Goal: Information Seeking & Learning: Learn about a topic

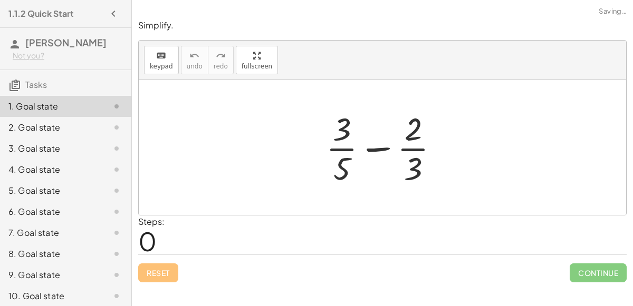
click at [338, 125] on div at bounding box center [387, 147] width 132 height 81
click at [343, 169] on div at bounding box center [387, 147] width 132 height 81
click at [383, 144] on div at bounding box center [387, 147] width 132 height 81
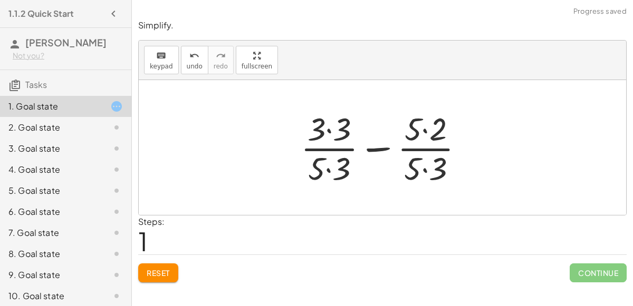
click at [330, 130] on div at bounding box center [386, 147] width 182 height 81
click at [328, 162] on div at bounding box center [386, 147] width 181 height 81
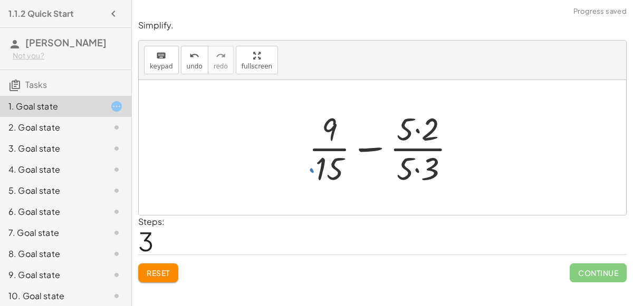
click at [413, 129] on div at bounding box center [386, 147] width 166 height 81
click at [417, 156] on div at bounding box center [386, 147] width 166 height 81
click at [422, 168] on div at bounding box center [386, 147] width 166 height 81
click at [417, 128] on div at bounding box center [387, 147] width 166 height 81
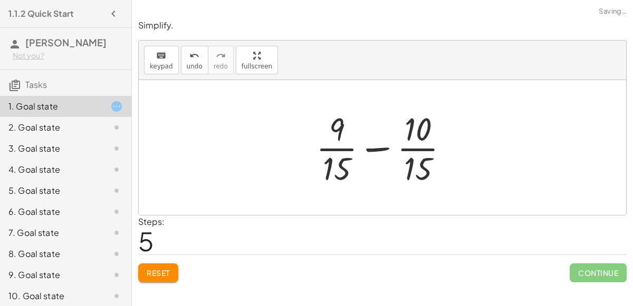
click at [380, 148] on div at bounding box center [387, 147] width 152 height 81
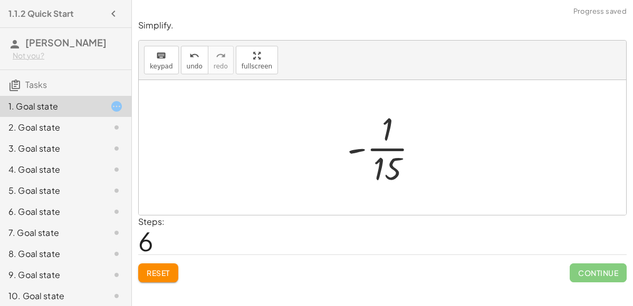
click at [379, 148] on div at bounding box center [387, 147] width 90 height 81
click at [359, 152] on div at bounding box center [387, 147] width 90 height 81
click at [359, 148] on div at bounding box center [387, 147] width 90 height 81
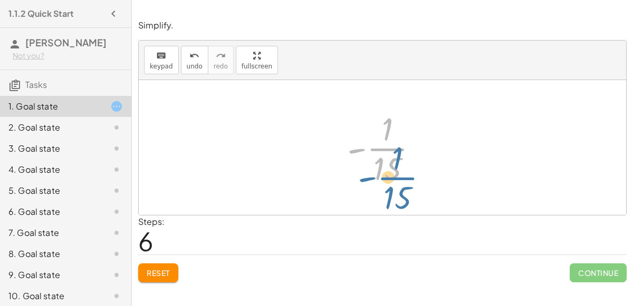
drag, startPoint x: 375, startPoint y: 149, endPoint x: 356, endPoint y: 170, distance: 28.4
click at [356, 170] on div at bounding box center [387, 147] width 90 height 81
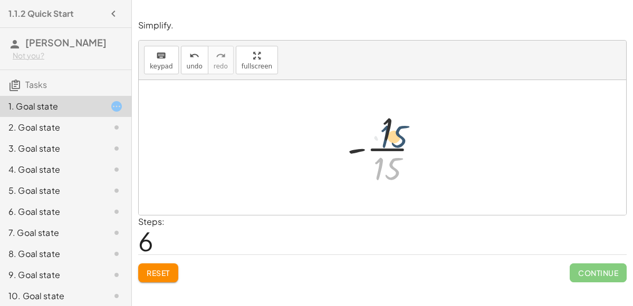
drag, startPoint x: 387, startPoint y: 171, endPoint x: 383, endPoint y: 136, distance: 35.5
click at [383, 136] on div at bounding box center [387, 147] width 90 height 81
drag, startPoint x: 385, startPoint y: 130, endPoint x: 298, endPoint y: 170, distance: 95.8
drag, startPoint x: 377, startPoint y: 170, endPoint x: 314, endPoint y: 145, distance: 67.7
click at [314, 145] on div "+ · 3 · 5 − · 2 · 3 + · 3 · 3 · 5 · 3 − · 5 · 2 · 5 · 3 + · 9 · 5 · 3 − · 5 · 2…" at bounding box center [382, 147] width 487 height 135
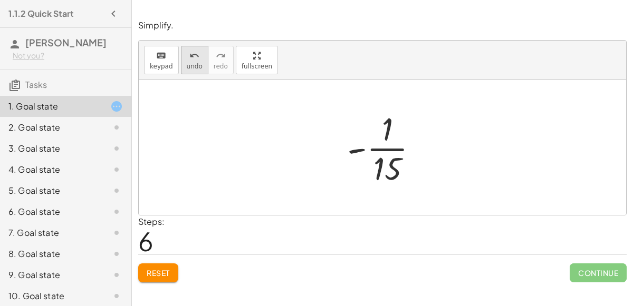
click at [191, 59] on icon "undo" at bounding box center [194, 56] width 10 height 13
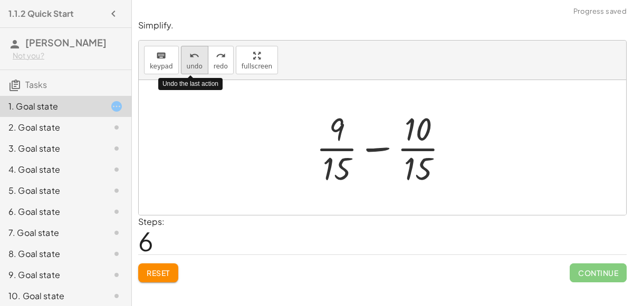
click at [191, 59] on icon "undo" at bounding box center [194, 56] width 10 height 13
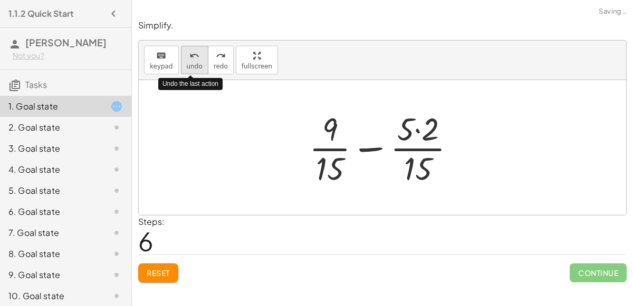
click at [191, 59] on icon "undo" at bounding box center [194, 56] width 10 height 13
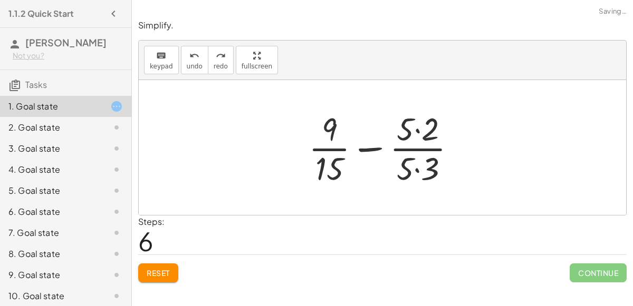
click at [165, 271] on span "Reset" at bounding box center [158, 272] width 23 height 9
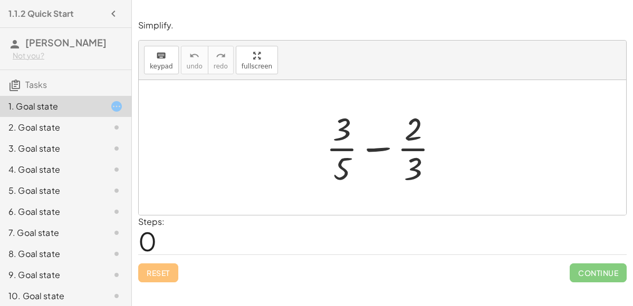
click at [376, 150] on div at bounding box center [387, 147] width 132 height 81
click at [345, 133] on div at bounding box center [387, 147] width 132 height 81
click at [343, 149] on div at bounding box center [387, 147] width 132 height 81
drag, startPoint x: 414, startPoint y: 167, endPoint x: 417, endPoint y: 133, distance: 33.8
click at [417, 133] on div at bounding box center [387, 147] width 132 height 81
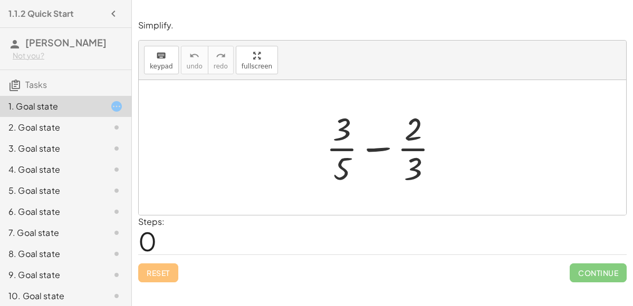
click at [410, 129] on div at bounding box center [387, 147] width 132 height 81
click at [408, 151] on div at bounding box center [387, 147] width 132 height 81
click at [379, 147] on div at bounding box center [387, 147] width 132 height 81
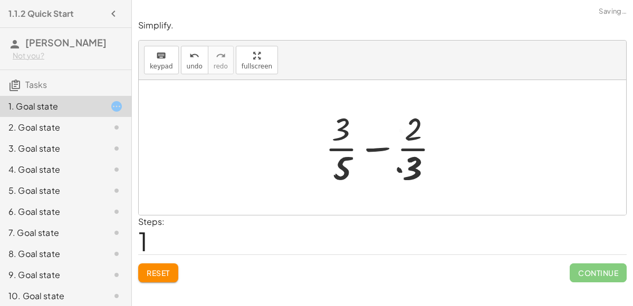
click at [379, 147] on div at bounding box center [386, 147] width 182 height 81
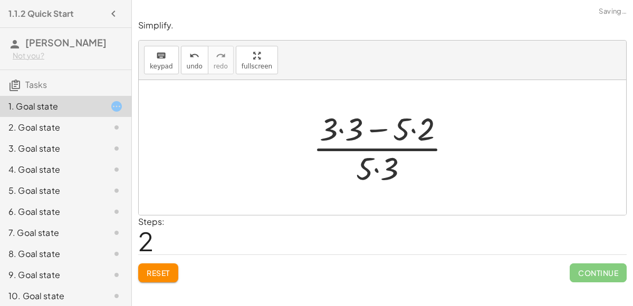
click at [379, 147] on div at bounding box center [386, 147] width 158 height 81
click at [375, 129] on div at bounding box center [386, 147] width 158 height 81
click at [406, 129] on div at bounding box center [386, 147] width 158 height 81
click at [417, 130] on div at bounding box center [386, 147] width 158 height 81
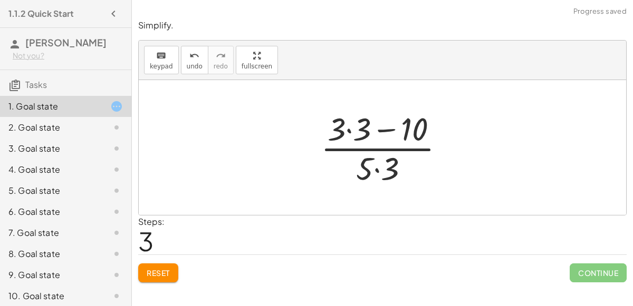
click at [349, 126] on div at bounding box center [386, 147] width 143 height 81
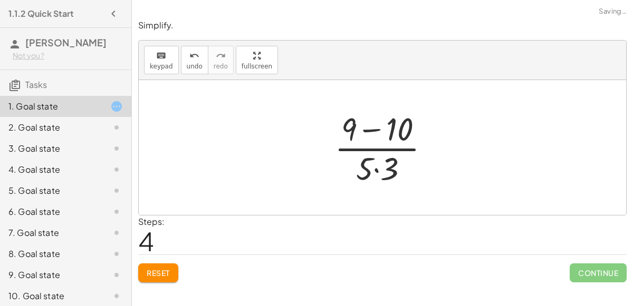
click at [373, 129] on div at bounding box center [386, 147] width 114 height 81
click at [377, 168] on div at bounding box center [386, 147] width 85 height 81
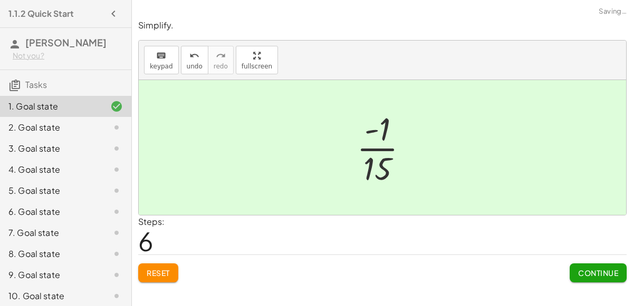
click at [583, 269] on span "Continue" at bounding box center [598, 272] width 40 height 9
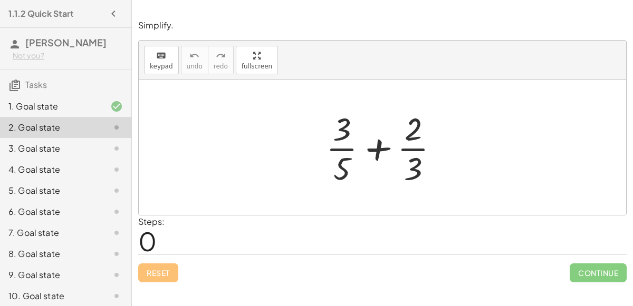
click at [379, 146] on div at bounding box center [387, 147] width 132 height 81
click at [352, 128] on div at bounding box center [387, 147] width 132 height 81
click at [342, 141] on div at bounding box center [387, 147] width 132 height 81
click at [339, 147] on div at bounding box center [387, 147] width 132 height 81
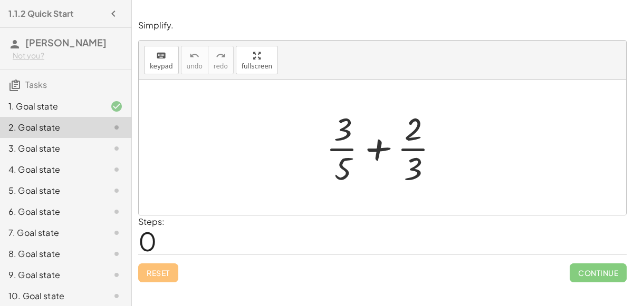
click at [411, 134] on div at bounding box center [387, 147] width 132 height 81
click at [410, 145] on div at bounding box center [387, 147] width 132 height 81
click at [410, 154] on div at bounding box center [387, 147] width 132 height 81
drag, startPoint x: 423, startPoint y: 171, endPoint x: 375, endPoint y: 142, distance: 56.5
click at [375, 142] on div at bounding box center [387, 147] width 132 height 81
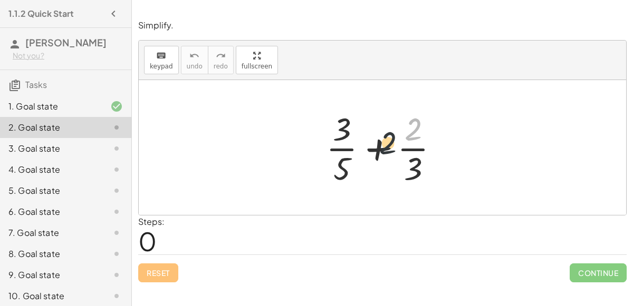
drag, startPoint x: 413, startPoint y: 133, endPoint x: 348, endPoint y: 178, distance: 79.3
click at [348, 178] on div at bounding box center [387, 147] width 132 height 81
drag, startPoint x: 332, startPoint y: 162, endPoint x: 398, endPoint y: 164, distance: 65.4
click at [398, 164] on div at bounding box center [387, 147] width 132 height 81
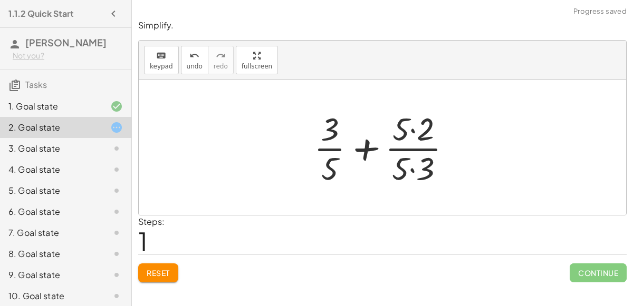
click at [410, 128] on div at bounding box center [386, 147] width 157 height 81
click at [412, 163] on div at bounding box center [386, 147] width 157 height 81
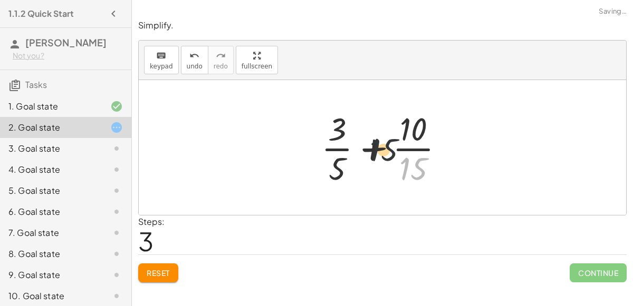
drag, startPoint x: 415, startPoint y: 173, endPoint x: 370, endPoint y: 143, distance: 54.4
click at [370, 143] on div at bounding box center [387, 147] width 142 height 81
click at [181, 58] on button "undo undo" at bounding box center [194, 60] width 27 height 28
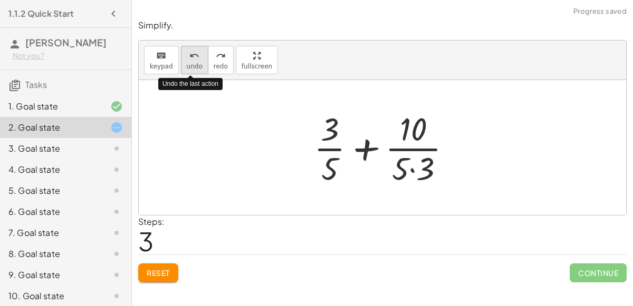
click at [181, 58] on button "undo undo" at bounding box center [194, 60] width 27 height 28
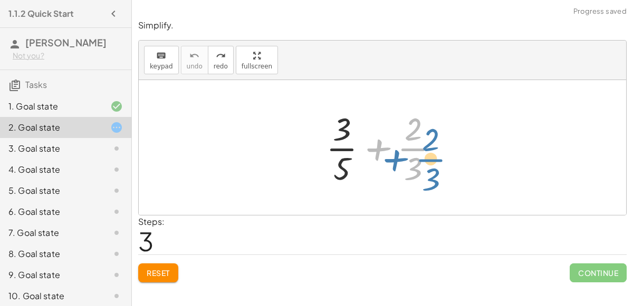
drag, startPoint x: 402, startPoint y: 158, endPoint x: 421, endPoint y: 168, distance: 21.3
click at [421, 168] on div at bounding box center [387, 147] width 132 height 81
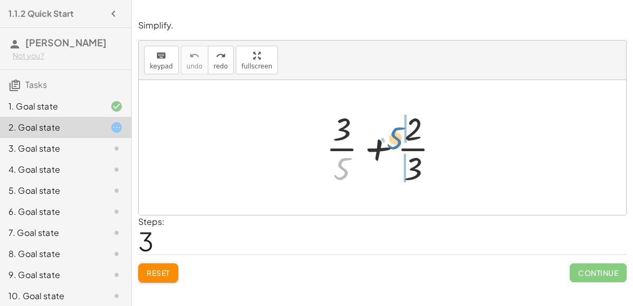
drag, startPoint x: 350, startPoint y: 160, endPoint x: 404, endPoint y: 130, distance: 61.9
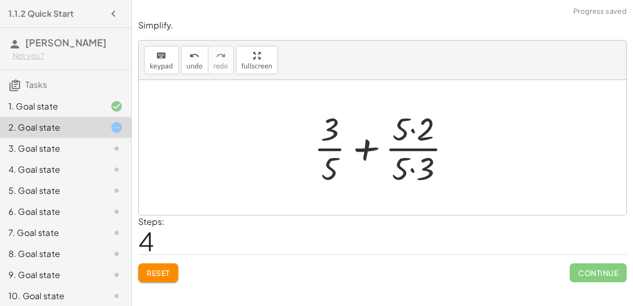
click at [410, 132] on div at bounding box center [386, 147] width 157 height 81
click at [411, 174] on div at bounding box center [386, 147] width 157 height 81
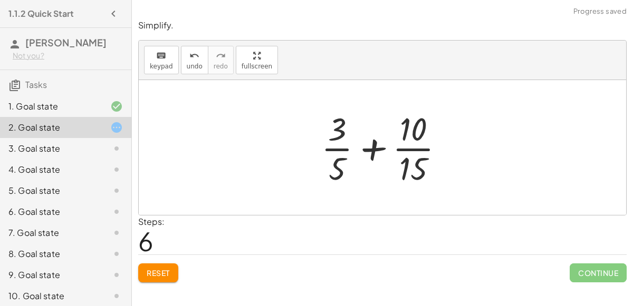
click at [379, 143] on div at bounding box center [387, 147] width 142 height 81
drag, startPoint x: 409, startPoint y: 166, endPoint x: 341, endPoint y: 122, distance: 80.4
click at [341, 122] on div at bounding box center [387, 147] width 142 height 81
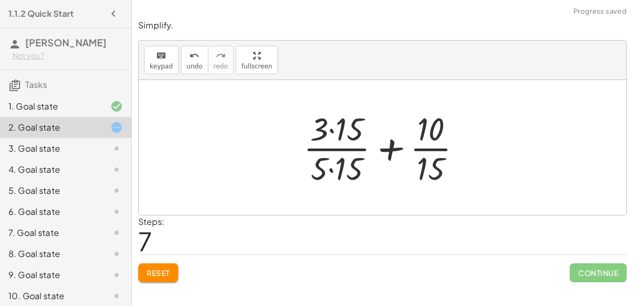
click at [345, 129] on div at bounding box center [386, 147] width 177 height 81
click at [335, 164] on div at bounding box center [386, 147] width 176 height 81
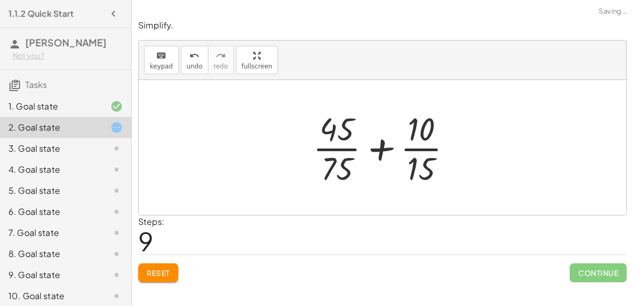
click at [379, 149] on div at bounding box center [386, 147] width 158 height 81
click at [159, 268] on span "Reset" at bounding box center [158, 272] width 23 height 9
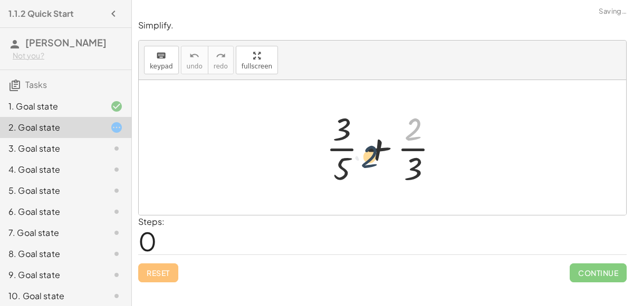
drag, startPoint x: 416, startPoint y: 132, endPoint x: 371, endPoint y: 160, distance: 52.8
click at [371, 160] on div at bounding box center [387, 147] width 132 height 81
drag, startPoint x: 348, startPoint y: 123, endPoint x: 428, endPoint y: 163, distance: 89.1
click at [428, 163] on div at bounding box center [387, 147] width 132 height 81
click at [380, 147] on div at bounding box center [387, 147] width 132 height 81
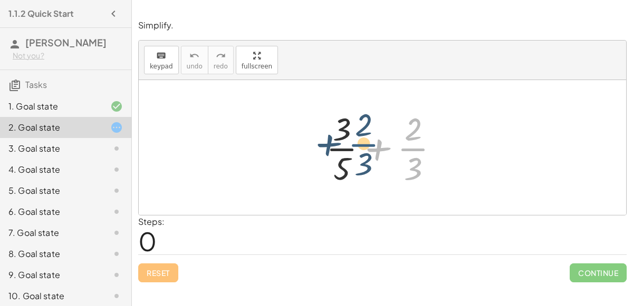
drag, startPoint x: 409, startPoint y: 152, endPoint x: 366, endPoint y: 148, distance: 42.9
click at [366, 148] on div at bounding box center [387, 147] width 132 height 81
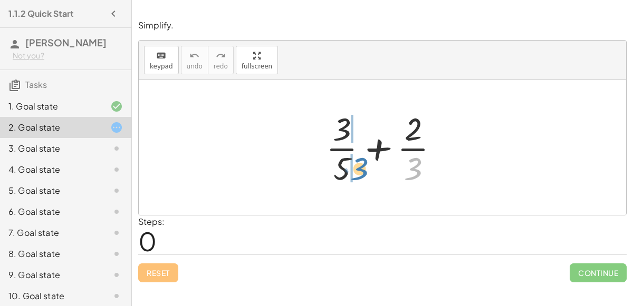
drag, startPoint x: 422, startPoint y: 167, endPoint x: 366, endPoint y: 167, distance: 55.4
click at [366, 167] on div at bounding box center [387, 147] width 132 height 81
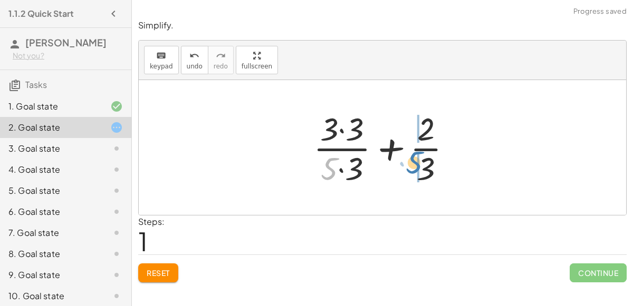
drag, startPoint x: 328, startPoint y: 166, endPoint x: 413, endPoint y: 160, distance: 85.1
click at [413, 160] on div at bounding box center [387, 147] width 158 height 81
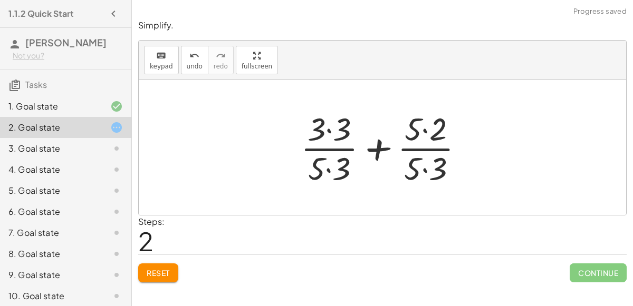
click at [417, 121] on div at bounding box center [386, 147] width 182 height 81
click at [334, 125] on div at bounding box center [386, 147] width 182 height 81
click at [427, 132] on div at bounding box center [386, 147] width 181 height 81
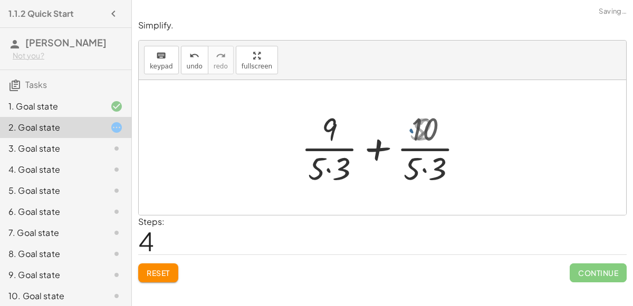
click at [425, 168] on div at bounding box center [386, 147] width 181 height 81
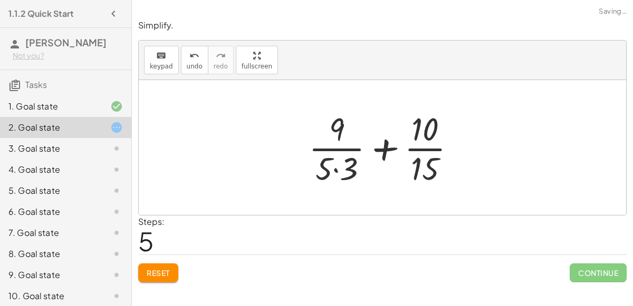
click at [339, 168] on div at bounding box center [386, 147] width 166 height 81
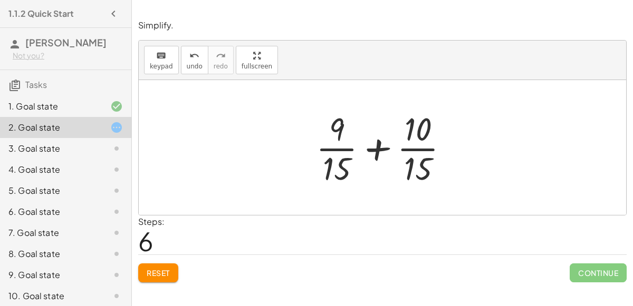
click at [379, 147] on div at bounding box center [387, 147] width 152 height 81
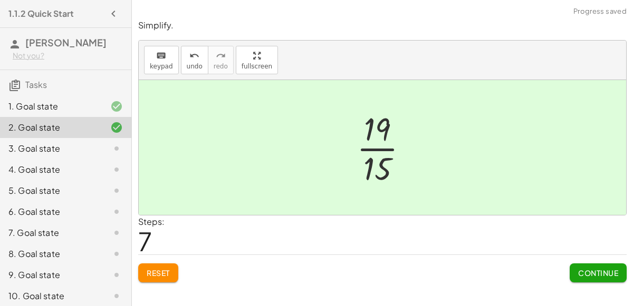
click at [584, 262] on div "Continue" at bounding box center [597, 268] width 57 height 27
click at [587, 278] on button "Continue" at bounding box center [597, 273] width 57 height 19
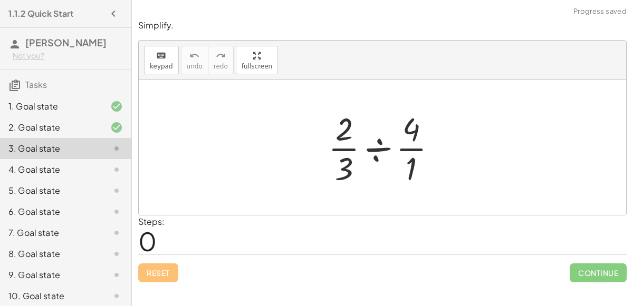
click at [355, 129] on div at bounding box center [387, 147] width 128 height 81
click at [381, 142] on div at bounding box center [387, 147] width 128 height 81
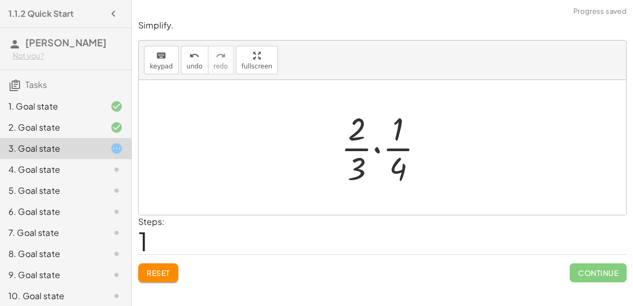
click at [366, 141] on div at bounding box center [386, 147] width 102 height 81
click at [372, 144] on div at bounding box center [386, 147] width 102 height 81
click at [377, 148] on div at bounding box center [386, 147] width 102 height 81
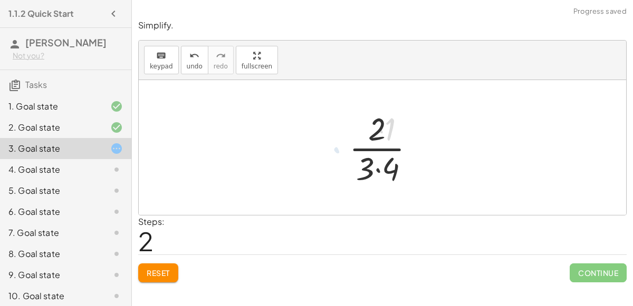
click at [377, 148] on div at bounding box center [387, 147] width 86 height 81
click at [376, 159] on div at bounding box center [387, 147] width 86 height 81
click at [378, 168] on div at bounding box center [386, 147] width 71 height 81
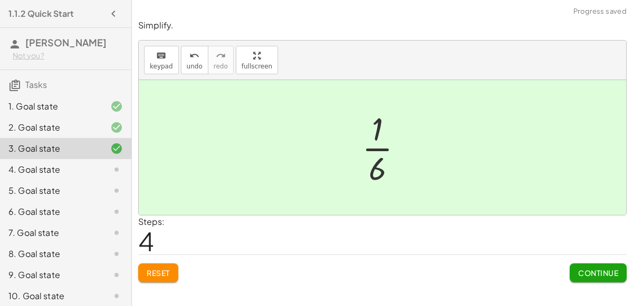
click at [372, 132] on div at bounding box center [386, 147] width 60 height 81
click at [588, 270] on span "Continue" at bounding box center [598, 272] width 40 height 9
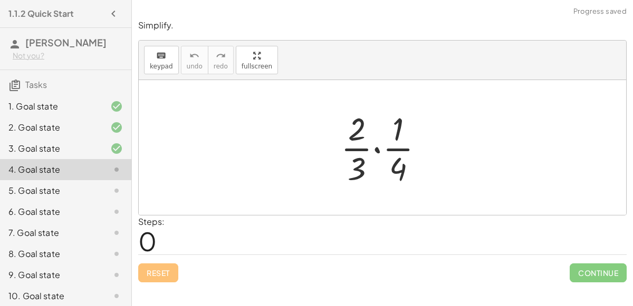
click at [379, 147] on div at bounding box center [386, 147] width 102 height 81
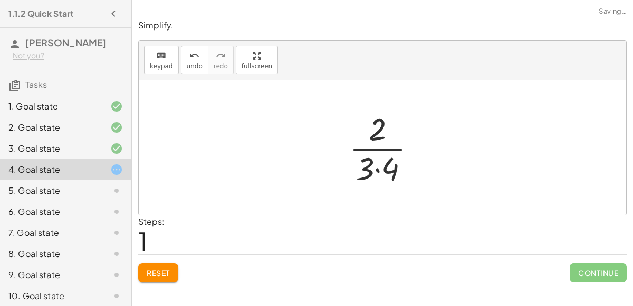
click at [376, 165] on div at bounding box center [387, 147] width 86 height 81
click at [379, 163] on div at bounding box center [386, 147] width 71 height 81
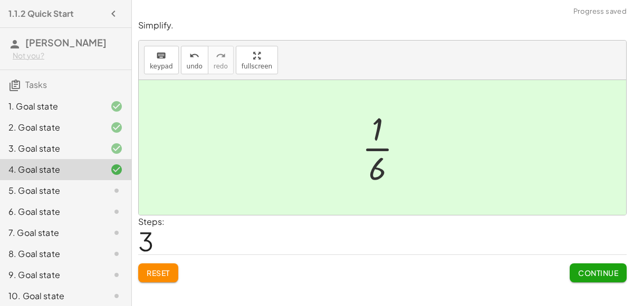
click at [592, 269] on span "Continue" at bounding box center [598, 272] width 40 height 9
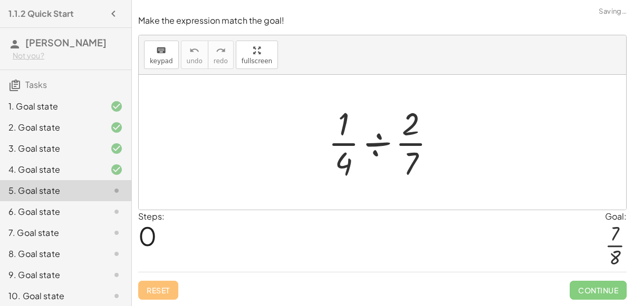
click at [370, 138] on div at bounding box center [386, 142] width 127 height 81
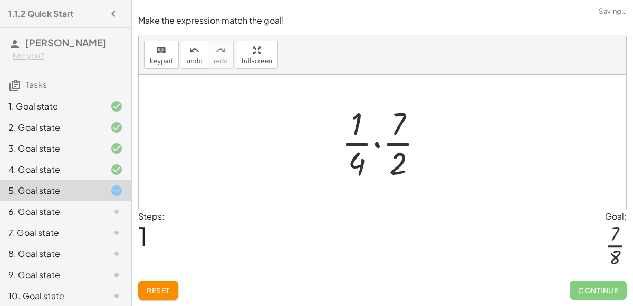
click at [378, 144] on div at bounding box center [386, 142] width 101 height 81
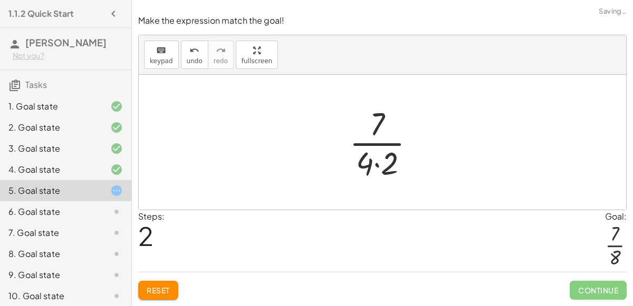
click at [370, 158] on div at bounding box center [386, 142] width 85 height 81
click at [380, 163] on div at bounding box center [386, 142] width 85 height 81
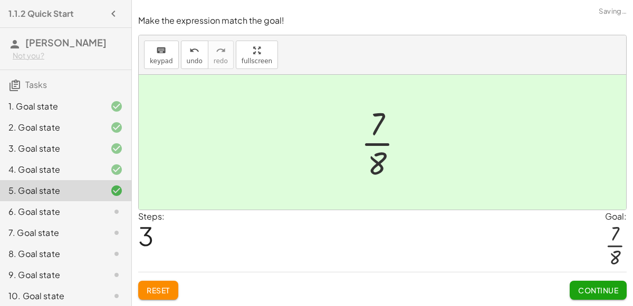
click at [597, 285] on button "Continue" at bounding box center [597, 290] width 57 height 19
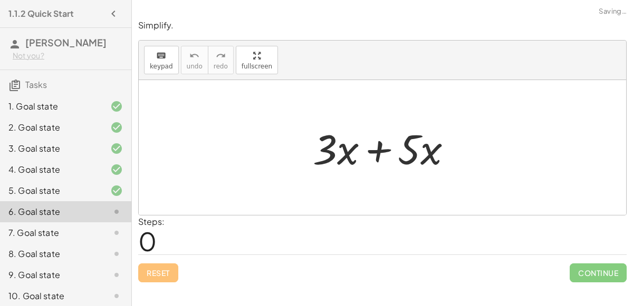
click at [376, 148] on div at bounding box center [386, 148] width 159 height 54
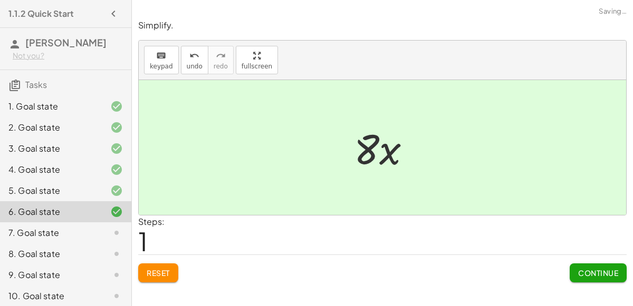
click at [594, 279] on button "Continue" at bounding box center [597, 273] width 57 height 19
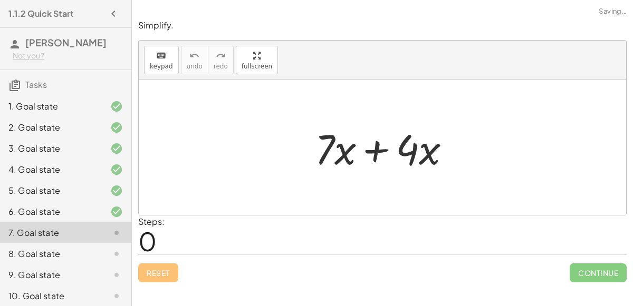
click at [379, 146] on div at bounding box center [387, 148] width 154 height 54
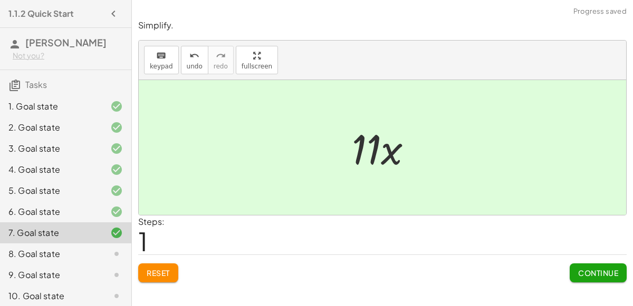
click at [572, 268] on button "Continue" at bounding box center [597, 273] width 57 height 19
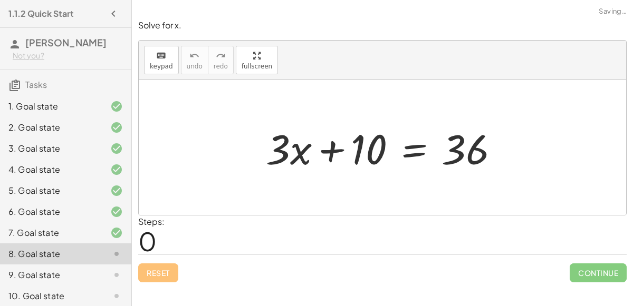
click at [336, 152] on div at bounding box center [386, 148] width 252 height 54
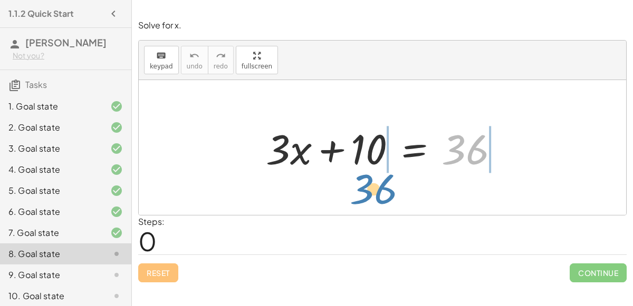
drag, startPoint x: 469, startPoint y: 151, endPoint x: 378, endPoint y: 191, distance: 99.9
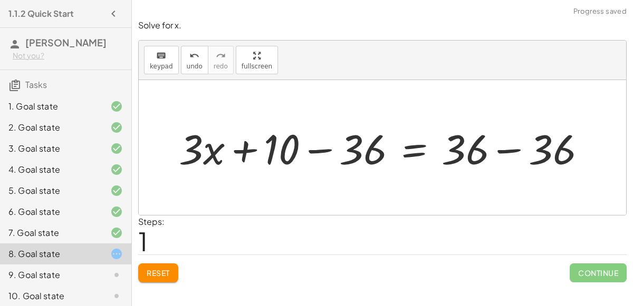
click at [325, 144] on div at bounding box center [386, 148] width 426 height 54
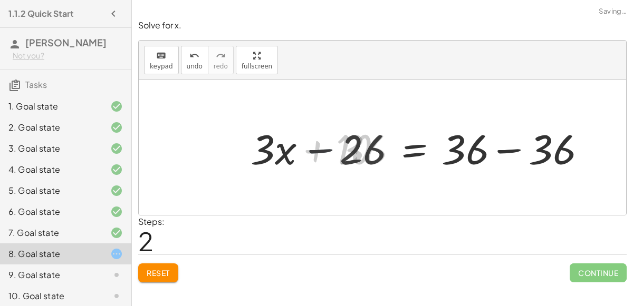
click at [503, 146] on div at bounding box center [424, 148] width 350 height 54
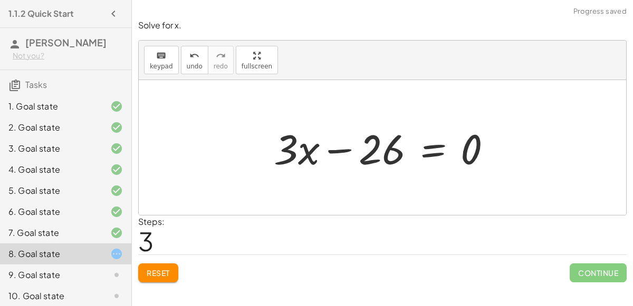
click at [431, 151] on div at bounding box center [386, 148] width 237 height 54
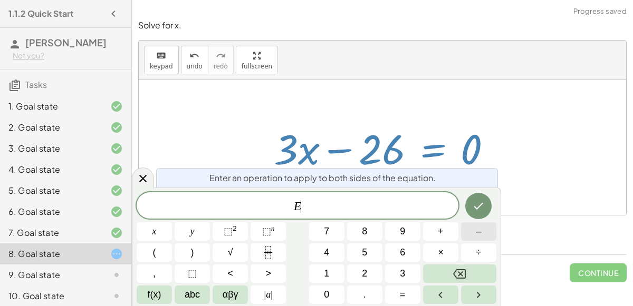
click at [473, 235] on button "–" at bounding box center [478, 232] width 35 height 18
click at [368, 269] on button "2" at bounding box center [364, 274] width 35 height 18
click at [399, 253] on button "6" at bounding box center [402, 253] width 35 height 18
click at [484, 206] on icon "Done" at bounding box center [478, 206] width 13 height 13
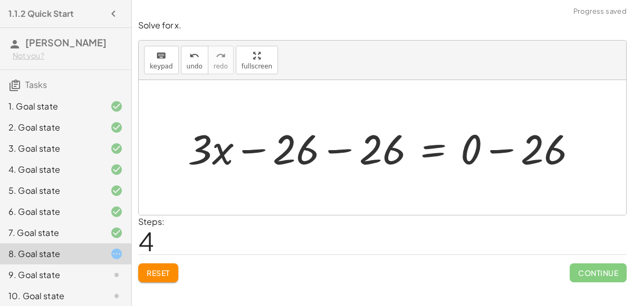
click at [343, 148] on div at bounding box center [386, 148] width 409 height 54
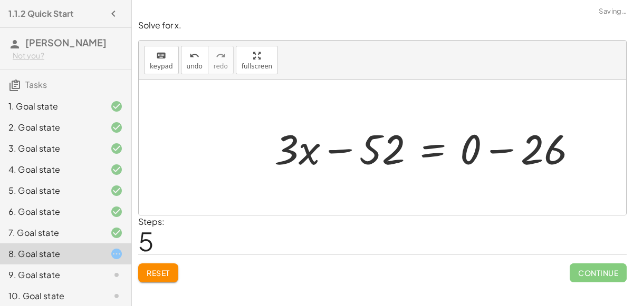
click at [500, 141] on div at bounding box center [430, 148] width 322 height 54
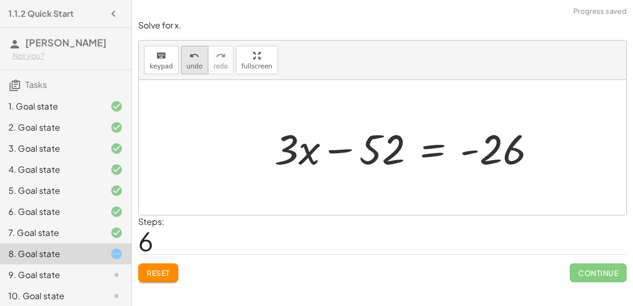
click at [192, 53] on icon "undo" at bounding box center [194, 56] width 10 height 13
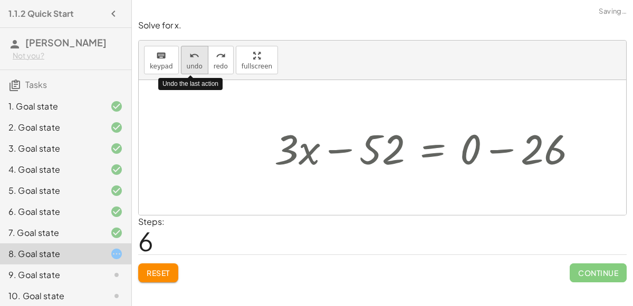
click at [192, 53] on icon "undo" at bounding box center [194, 56] width 10 height 13
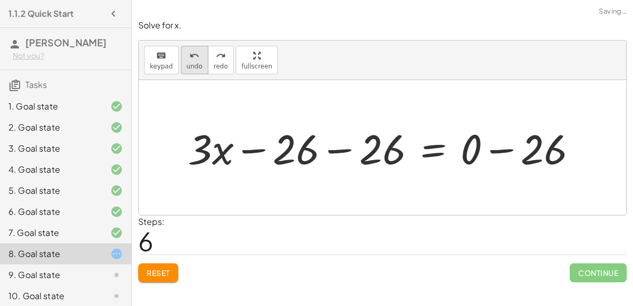
click at [199, 59] on button "undo undo" at bounding box center [194, 60] width 27 height 28
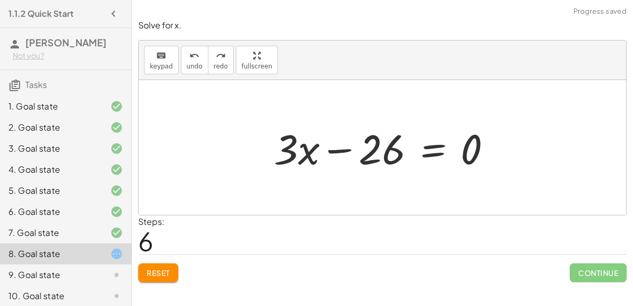
click at [419, 155] on div at bounding box center [386, 148] width 237 height 54
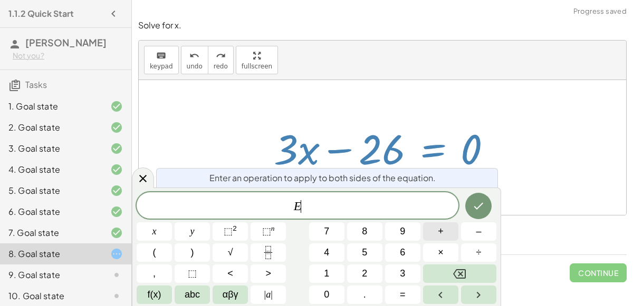
click at [451, 233] on button "+" at bounding box center [440, 232] width 35 height 18
click at [371, 270] on button "2" at bounding box center [364, 274] width 35 height 18
click at [397, 254] on button "6" at bounding box center [402, 253] width 35 height 18
click at [477, 211] on icon "Done" at bounding box center [478, 206] width 13 height 13
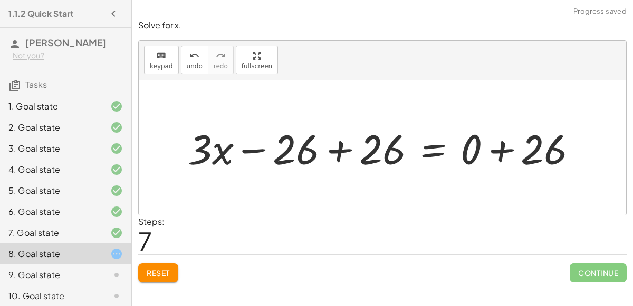
click at [344, 142] on div at bounding box center [386, 148] width 409 height 54
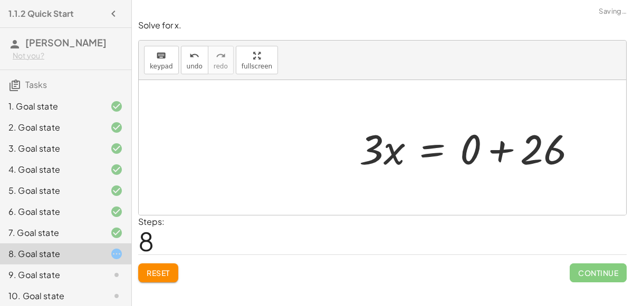
click at [497, 155] on div at bounding box center [472, 148] width 237 height 54
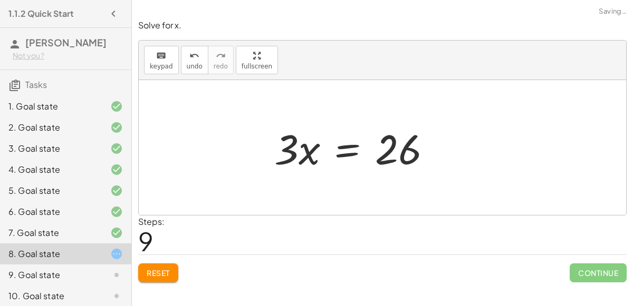
click at [409, 147] on div at bounding box center [357, 148] width 176 height 54
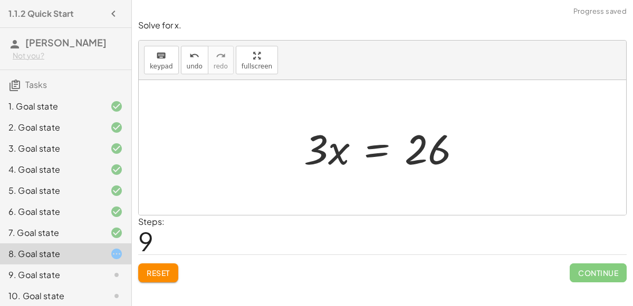
click at [374, 152] on div at bounding box center [386, 148] width 176 height 54
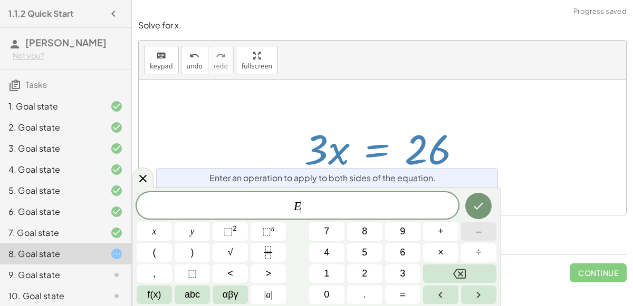
click at [468, 238] on button "–" at bounding box center [478, 232] width 35 height 18
click at [448, 269] on button "Backspace" at bounding box center [459, 274] width 73 height 18
click at [265, 250] on icon "Fraction" at bounding box center [268, 252] width 13 height 13
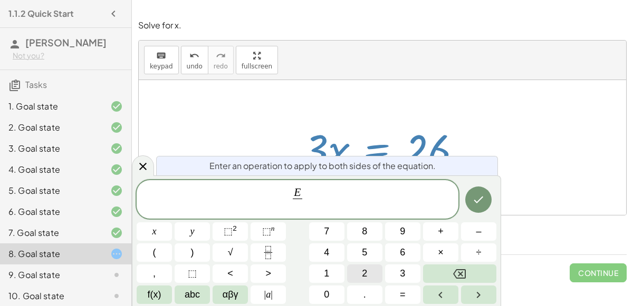
click at [378, 273] on button "2" at bounding box center [364, 274] width 35 height 18
click at [407, 256] on button "6" at bounding box center [402, 253] width 35 height 18
click at [468, 277] on button "Backspace" at bounding box center [459, 274] width 73 height 18
click at [408, 269] on button "3" at bounding box center [402, 274] width 35 height 18
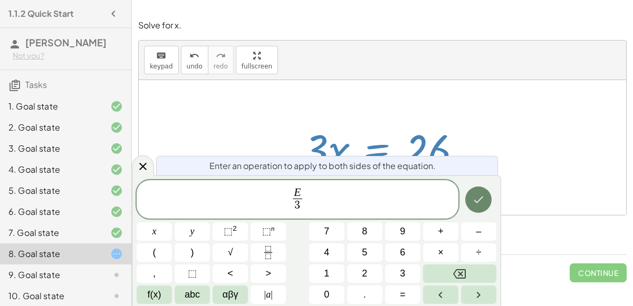
click at [471, 200] on button "Done" at bounding box center [478, 200] width 26 height 26
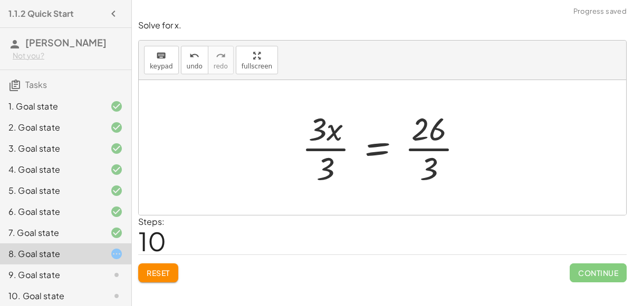
click at [329, 174] on div at bounding box center [386, 147] width 180 height 81
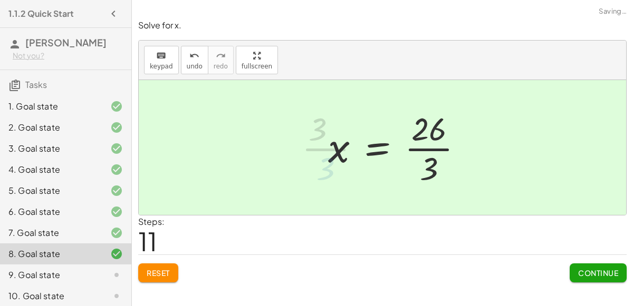
click at [421, 142] on div at bounding box center [400, 147] width 154 height 81
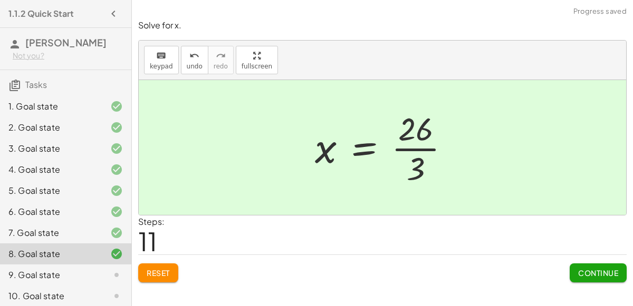
click at [606, 270] on span "Continue" at bounding box center [598, 272] width 40 height 9
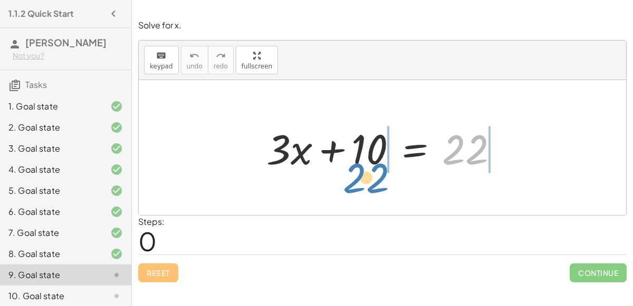
drag, startPoint x: 465, startPoint y: 156, endPoint x: 365, endPoint y: 183, distance: 103.4
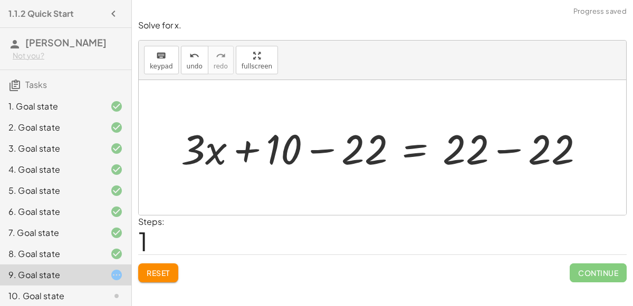
click at [487, 143] on div at bounding box center [387, 148] width 422 height 54
click at [488, 154] on div at bounding box center [387, 148] width 422 height 54
click at [506, 150] on div at bounding box center [387, 148] width 422 height 54
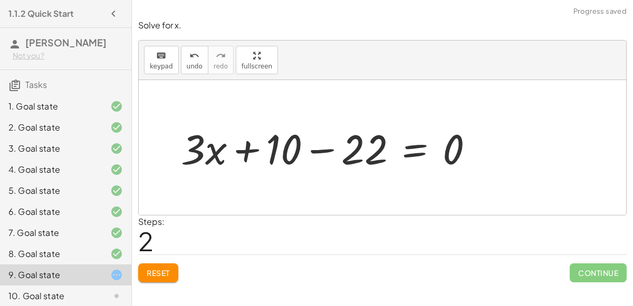
click at [321, 148] on div at bounding box center [332, 148] width 312 height 54
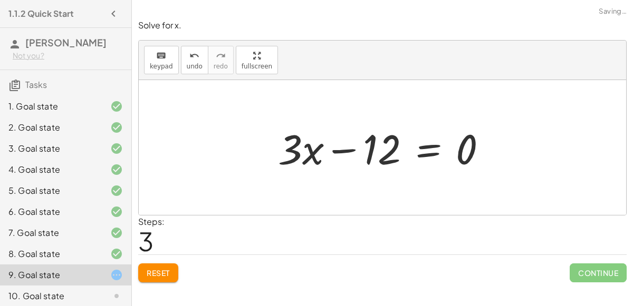
click at [438, 146] on div at bounding box center [387, 148] width 228 height 54
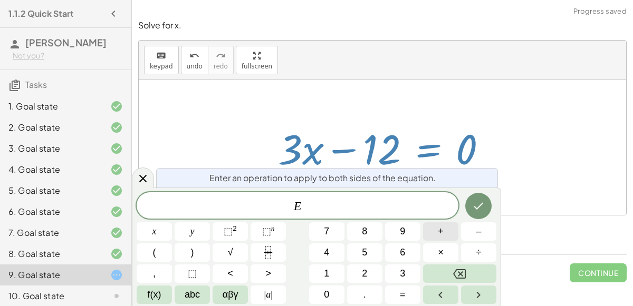
click at [451, 234] on button "+" at bounding box center [440, 232] width 35 height 18
click at [343, 270] on button "1" at bounding box center [326, 274] width 35 height 18
click at [362, 271] on span "2" at bounding box center [364, 274] width 5 height 14
click at [472, 201] on icon "Done" at bounding box center [478, 206] width 13 height 13
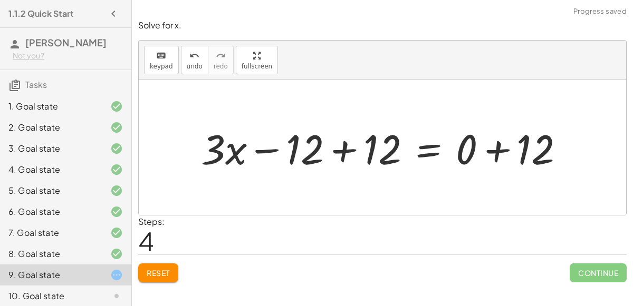
click at [354, 150] on div at bounding box center [387, 148] width 382 height 54
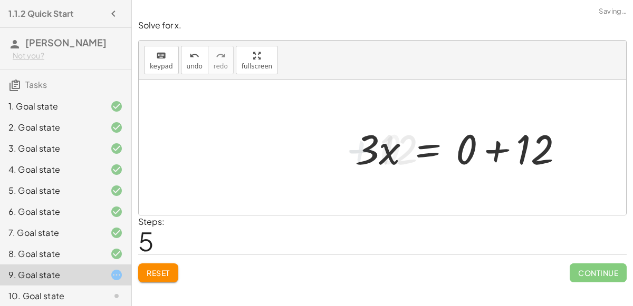
click at [507, 148] on div at bounding box center [464, 148] width 228 height 54
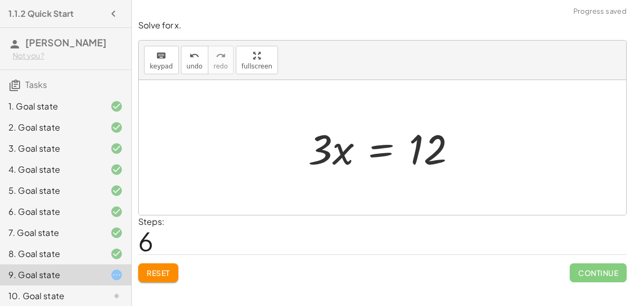
click at [380, 146] on div at bounding box center [386, 148] width 167 height 54
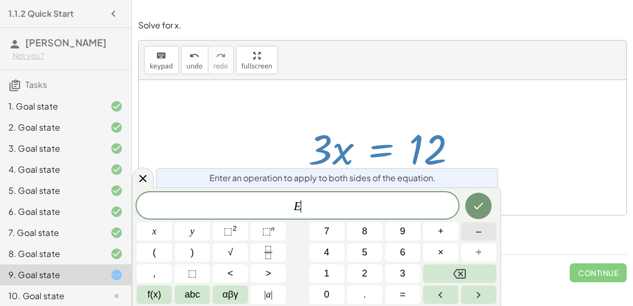
click at [472, 238] on button "–" at bounding box center [478, 232] width 35 height 18
click at [458, 279] on icon "Backspace" at bounding box center [459, 274] width 13 height 13
click at [250, 247] on button "Fraction" at bounding box center [267, 253] width 35 height 18
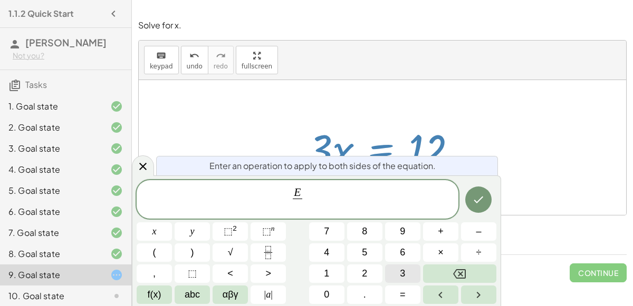
click at [403, 274] on span "3" at bounding box center [402, 274] width 5 height 14
click at [472, 198] on icon "Done" at bounding box center [478, 200] width 13 height 13
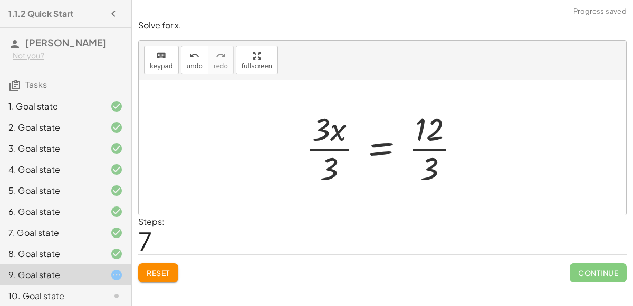
click at [334, 170] on div at bounding box center [387, 147] width 174 height 81
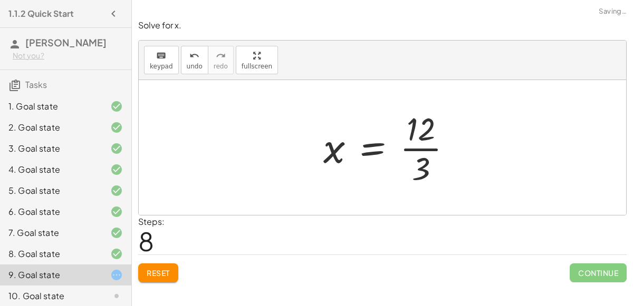
click at [418, 149] on div at bounding box center [392, 147] width 148 height 81
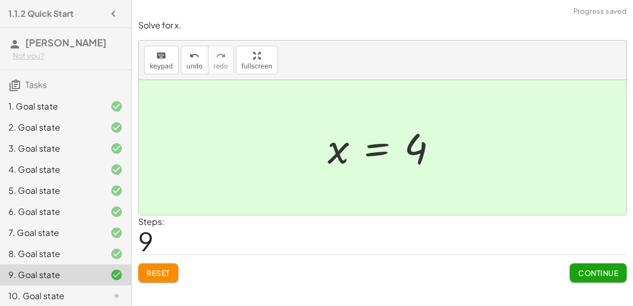
click at [589, 279] on button "Continue" at bounding box center [597, 273] width 57 height 19
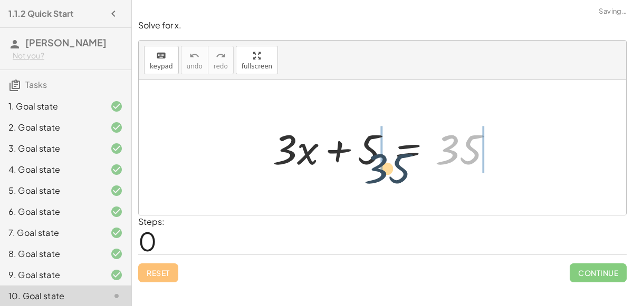
drag, startPoint x: 448, startPoint y: 156, endPoint x: 364, endPoint y: 180, distance: 87.6
click at [364, 180] on div "35 + · 3 · x + 5 = 35" at bounding box center [382, 147] width 487 height 135
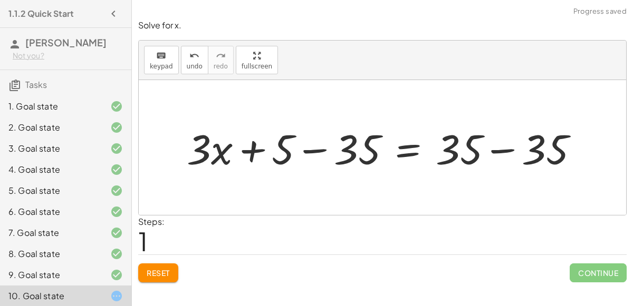
click at [503, 147] on div at bounding box center [386, 148] width 411 height 54
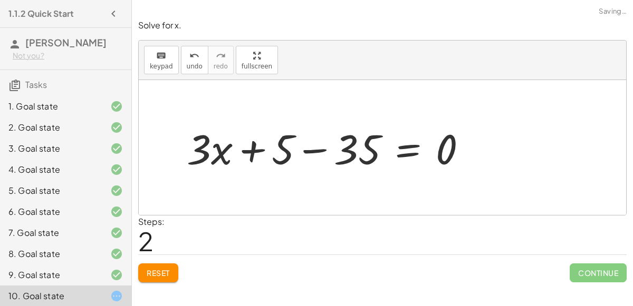
click at [323, 144] on div at bounding box center [330, 148] width 299 height 54
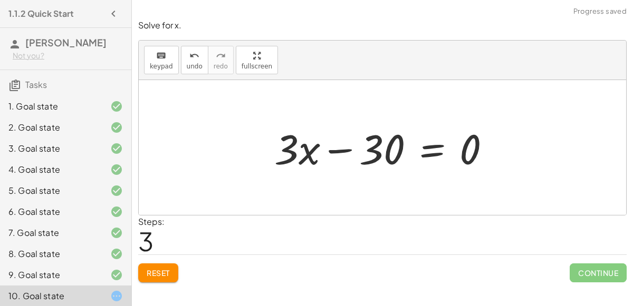
click at [427, 153] on div at bounding box center [386, 148] width 235 height 54
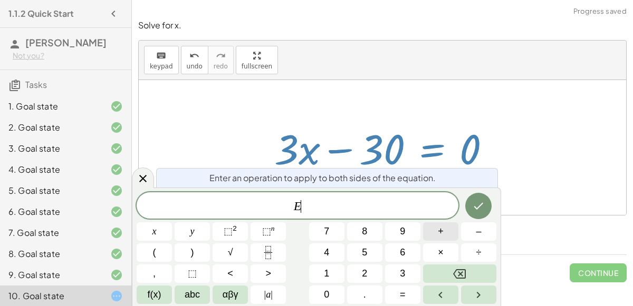
click at [442, 234] on span "+" at bounding box center [441, 232] width 6 height 14
click at [392, 273] on button "3" at bounding box center [402, 274] width 35 height 18
click at [320, 289] on button "0" at bounding box center [326, 295] width 35 height 18
click at [475, 205] on icon "Done" at bounding box center [478, 206] width 13 height 13
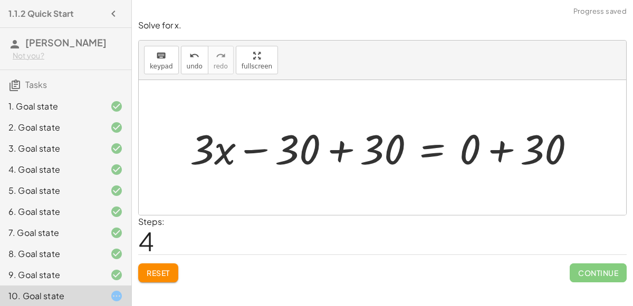
click at [346, 144] on div at bounding box center [387, 148] width 404 height 54
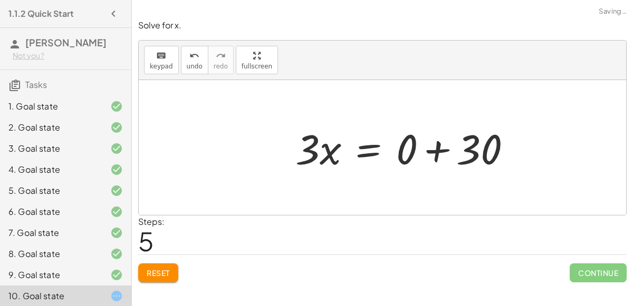
click at [499, 144] on div at bounding box center [407, 148] width 235 height 54
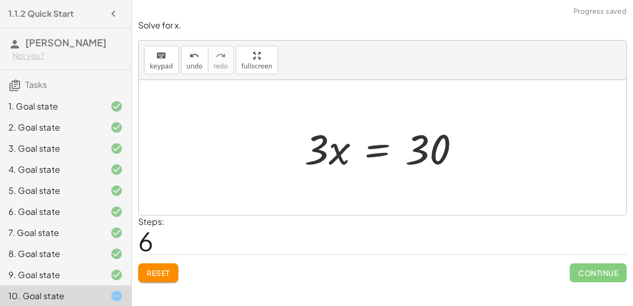
click at [382, 144] on div at bounding box center [386, 148] width 175 height 54
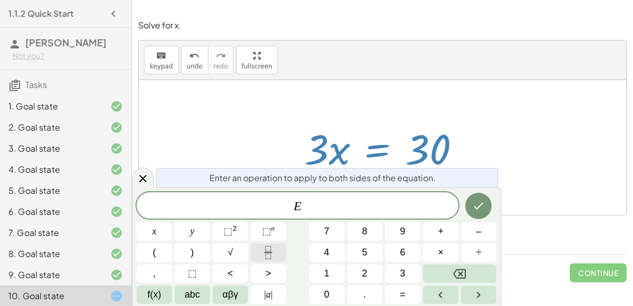
click at [267, 253] on rect "Fraction" at bounding box center [268, 253] width 8 height 1
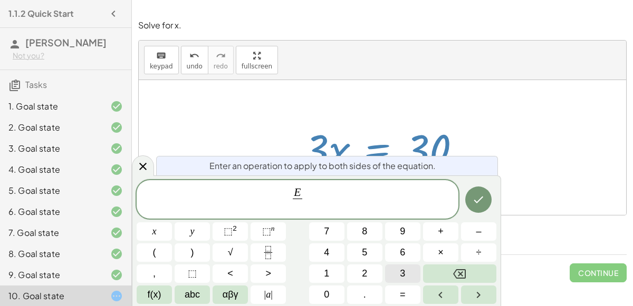
click at [402, 270] on span "3" at bounding box center [402, 274] width 5 height 14
click at [474, 202] on icon "Done" at bounding box center [478, 200] width 13 height 13
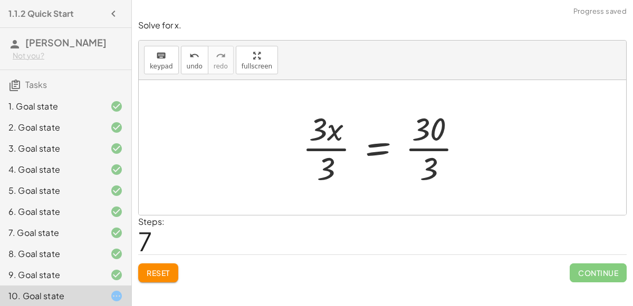
click at [330, 143] on div at bounding box center [386, 147] width 179 height 81
click at [420, 129] on div at bounding box center [399, 147] width 153 height 81
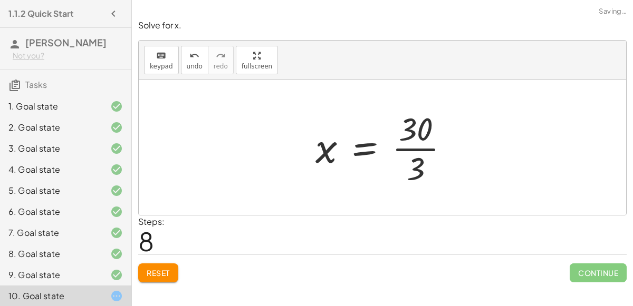
click at [423, 141] on div at bounding box center [386, 147] width 153 height 81
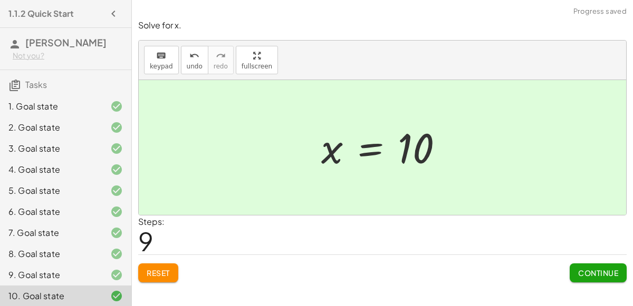
click at [592, 271] on span "Continue" at bounding box center [598, 272] width 40 height 9
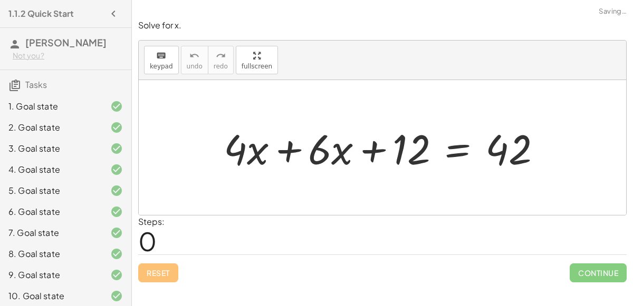
click at [285, 146] on div at bounding box center [386, 148] width 337 height 54
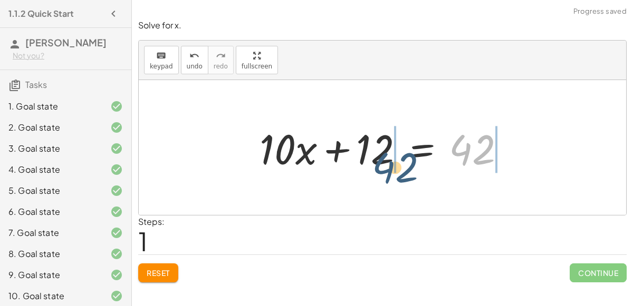
drag, startPoint x: 475, startPoint y: 149, endPoint x: 392, endPoint y: 169, distance: 84.7
click at [392, 169] on div at bounding box center [386, 148] width 265 height 54
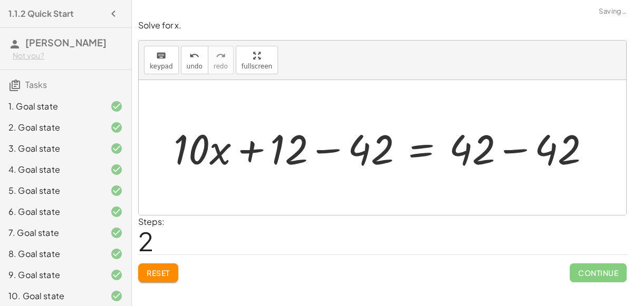
click at [332, 139] on div at bounding box center [386, 148] width 436 height 54
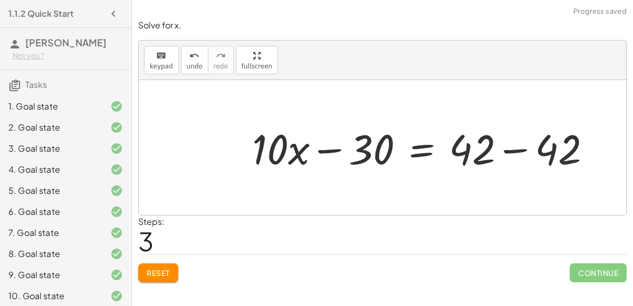
click at [509, 141] on div at bounding box center [426, 148] width 358 height 54
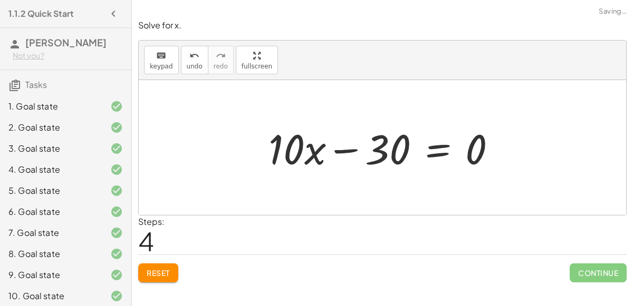
click at [448, 138] on div at bounding box center [386, 148] width 247 height 54
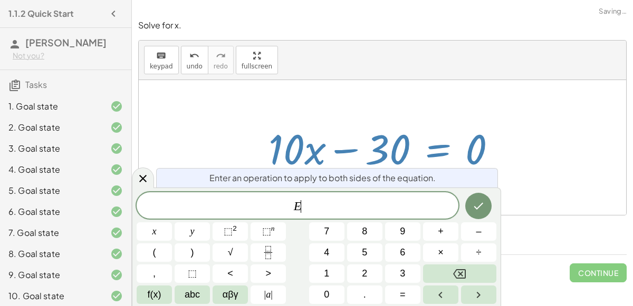
click at [448, 138] on div at bounding box center [386, 148] width 247 height 54
click at [444, 229] on button "+" at bounding box center [440, 232] width 35 height 18
click at [410, 272] on button "3" at bounding box center [402, 274] width 35 height 18
click at [323, 303] on button "0" at bounding box center [326, 295] width 35 height 18
click at [479, 211] on icon "Done" at bounding box center [478, 206] width 13 height 13
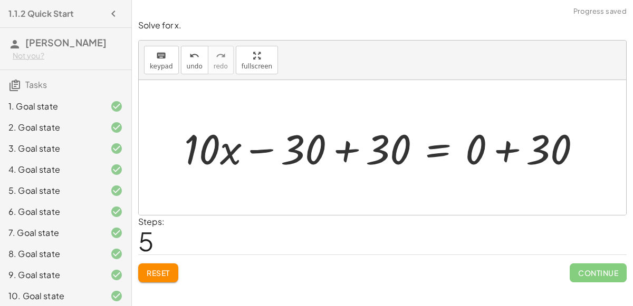
click at [355, 154] on div at bounding box center [387, 148] width 416 height 54
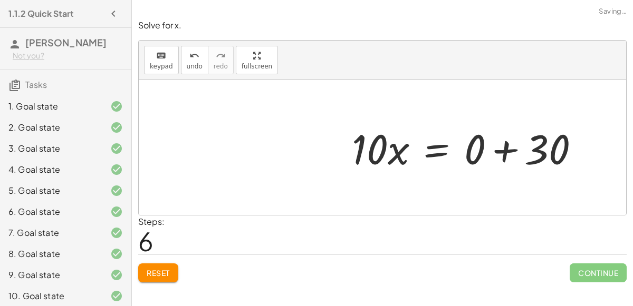
click at [493, 153] on div at bounding box center [469, 148] width 247 height 54
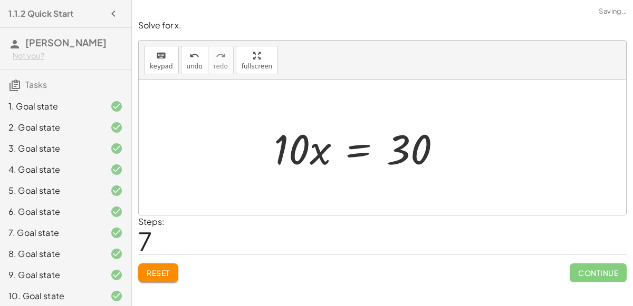
click at [356, 146] on div at bounding box center [361, 148] width 186 height 54
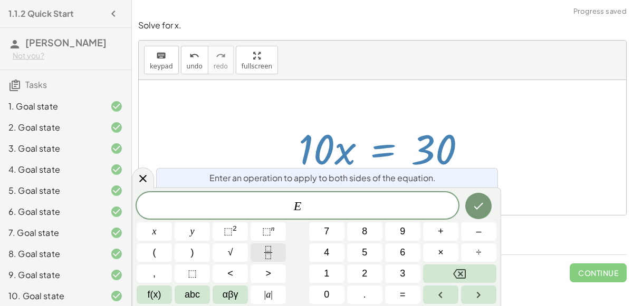
click at [282, 244] on button "Fraction" at bounding box center [267, 253] width 35 height 18
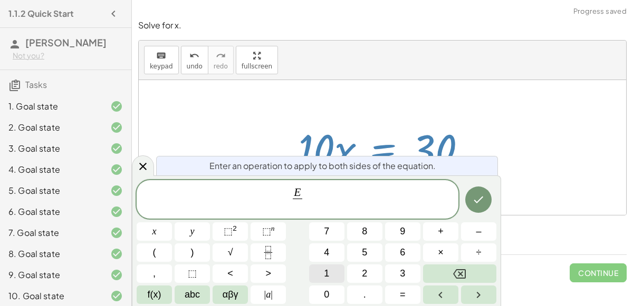
click at [324, 272] on span "1" at bounding box center [326, 274] width 5 height 14
click at [327, 294] on span "0" at bounding box center [326, 295] width 5 height 14
click at [483, 198] on icon "Done" at bounding box center [478, 200] width 13 height 13
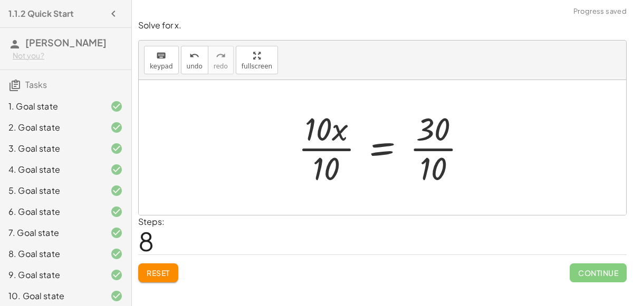
click at [436, 144] on div at bounding box center [387, 147] width 188 height 81
click at [310, 140] on div at bounding box center [375, 147] width 165 height 81
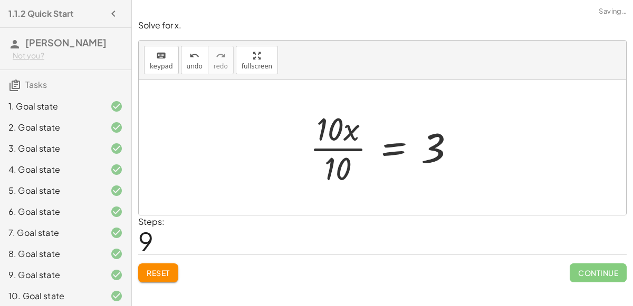
click at [349, 150] on div at bounding box center [386, 147] width 165 height 81
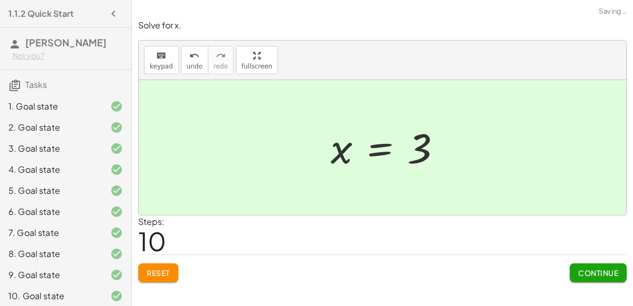
click at [603, 265] on button "Continue" at bounding box center [597, 273] width 57 height 19
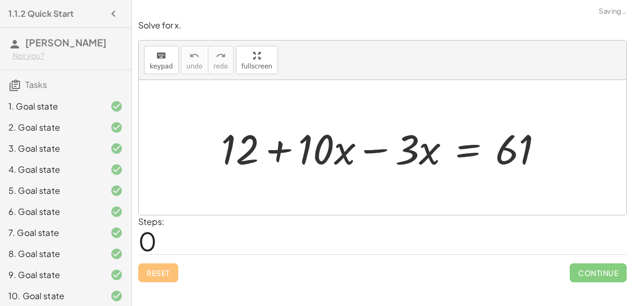
click at [374, 144] on div at bounding box center [387, 148] width 342 height 54
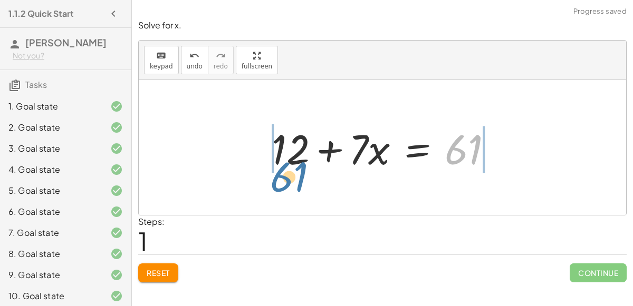
drag, startPoint x: 464, startPoint y: 157, endPoint x: 285, endPoint y: 185, distance: 181.0
click at [285, 185] on div "+ 12 + · 10 · x − · 3 · x = 61 61 + 12 + · x = 61 · 7" at bounding box center [382, 147] width 487 height 135
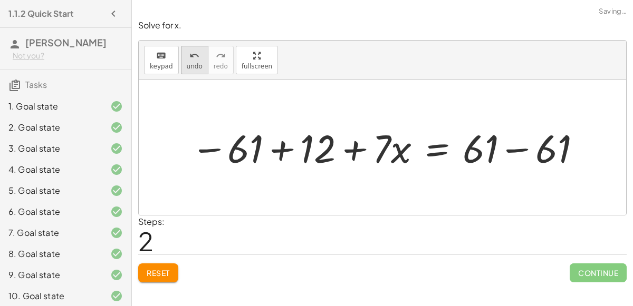
click at [201, 57] on button "undo undo" at bounding box center [194, 60] width 27 height 28
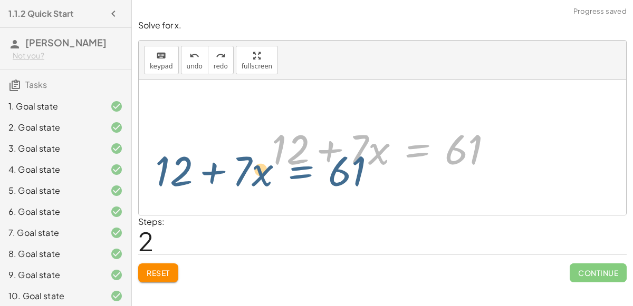
drag, startPoint x: 443, startPoint y: 148, endPoint x: 447, endPoint y: 154, distance: 7.1
click at [447, 154] on div at bounding box center [386, 148] width 240 height 54
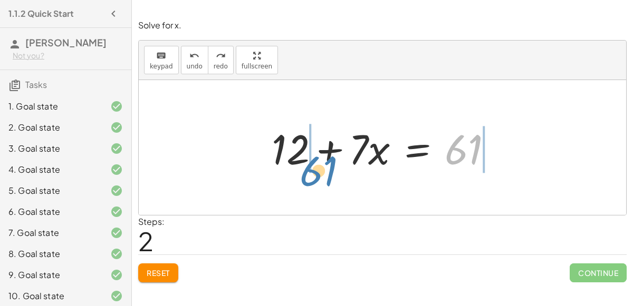
drag, startPoint x: 469, startPoint y: 157, endPoint x: 324, endPoint y: 178, distance: 146.5
click at [324, 178] on div "+ 12 + · 10 · x − · 3 · x = 61 61 + 12 + · 7 · x = 61" at bounding box center [382, 147] width 487 height 135
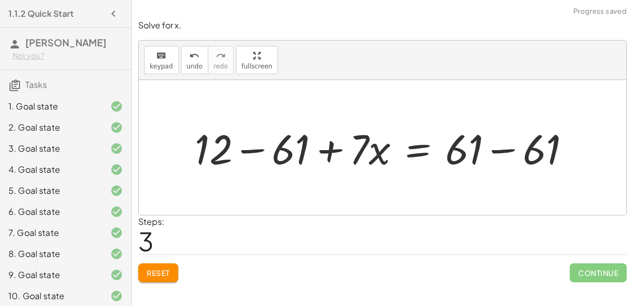
click at [252, 150] on div at bounding box center [386, 148] width 395 height 54
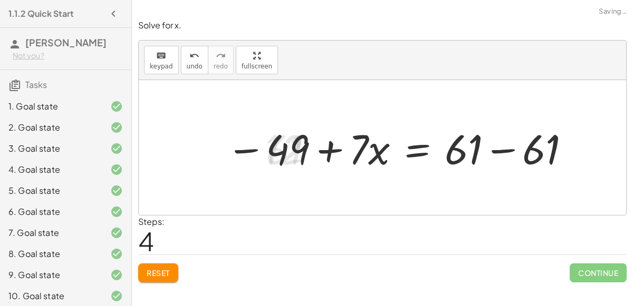
click at [498, 147] on div at bounding box center [399, 148] width 356 height 54
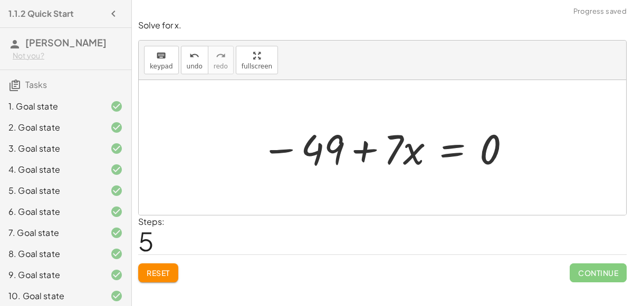
click at [461, 138] on div at bounding box center [387, 148] width 262 height 54
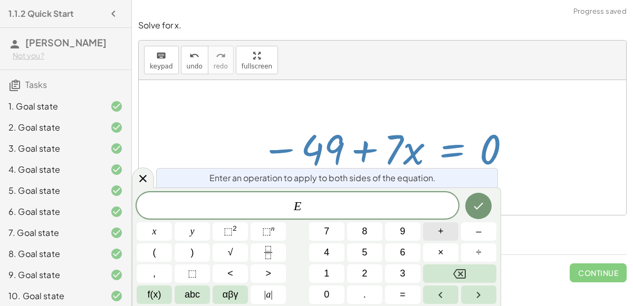
click at [451, 230] on button "+" at bounding box center [440, 232] width 35 height 18
click at [342, 247] on button "4" at bounding box center [326, 253] width 35 height 18
click at [394, 229] on button "9" at bounding box center [402, 232] width 35 height 18
click at [477, 205] on icon "Done" at bounding box center [478, 206] width 13 height 13
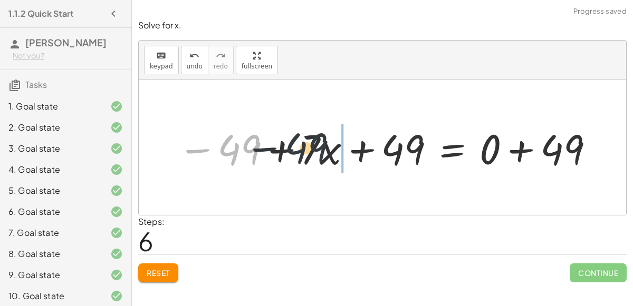
drag, startPoint x: 243, startPoint y: 154, endPoint x: 358, endPoint y: 156, distance: 115.0
click at [358, 156] on div at bounding box center [386, 148] width 428 height 54
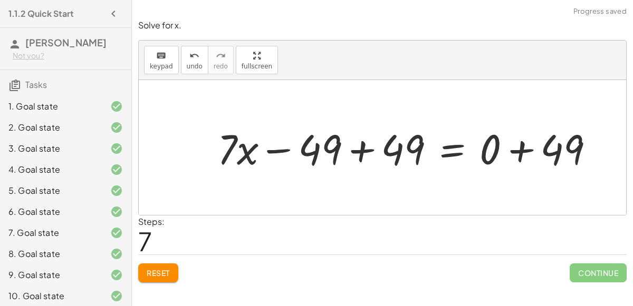
click at [359, 150] on div at bounding box center [409, 148] width 395 height 54
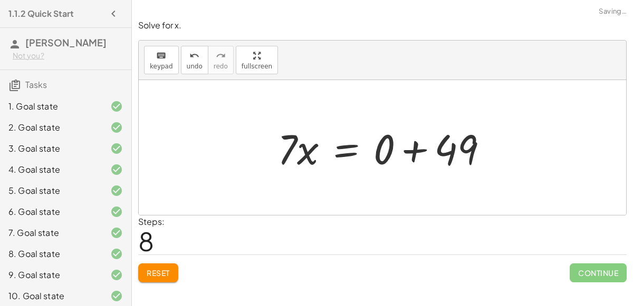
click at [420, 150] on div at bounding box center [386, 148] width 229 height 54
click at [340, 151] on div at bounding box center [356, 148] width 169 height 54
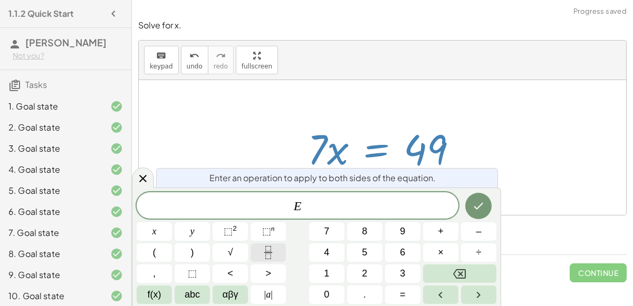
click at [262, 254] on icon "Fraction" at bounding box center [268, 252] width 13 height 13
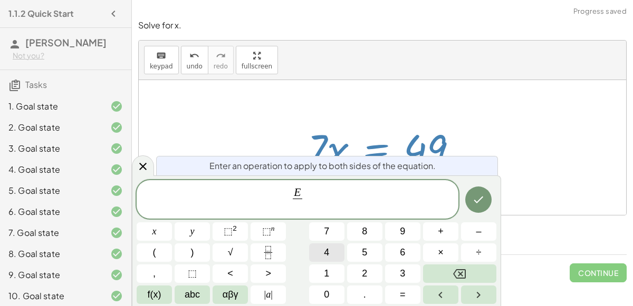
click at [336, 252] on button "4" at bounding box center [326, 253] width 35 height 18
click at [400, 238] on span "9" at bounding box center [402, 232] width 5 height 14
click at [475, 270] on button "Backspace" at bounding box center [459, 274] width 73 height 18
click at [330, 235] on button "7" at bounding box center [326, 232] width 35 height 18
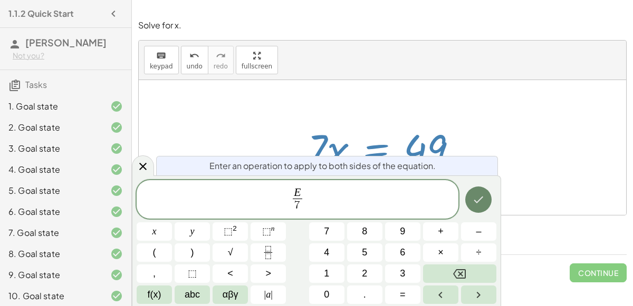
click at [480, 192] on button "Done" at bounding box center [478, 200] width 26 height 26
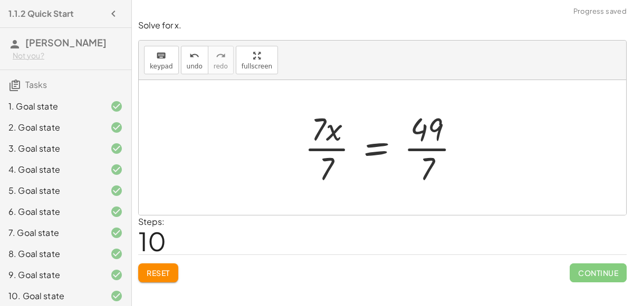
click at [332, 149] on div at bounding box center [386, 147] width 175 height 81
click at [424, 147] on div at bounding box center [398, 147] width 152 height 81
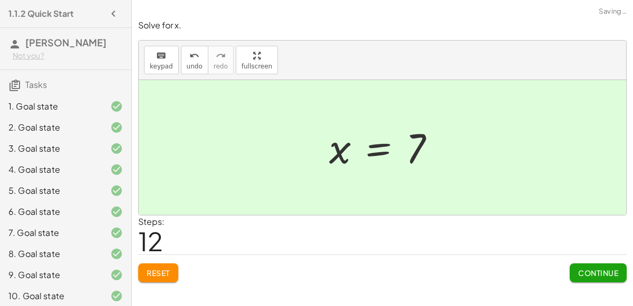
click at [598, 272] on span "Continue" at bounding box center [598, 272] width 40 height 9
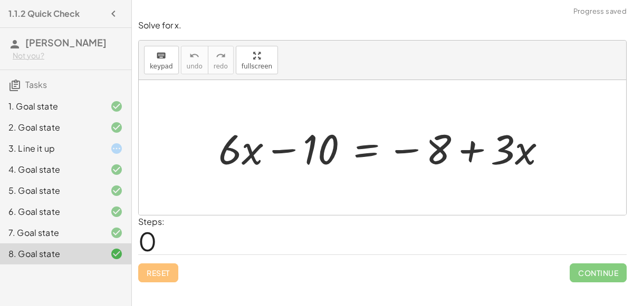
click at [109, 155] on div at bounding box center [108, 148] width 30 height 13
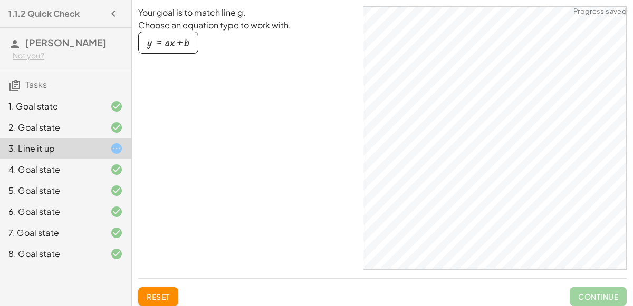
click at [99, 260] on div at bounding box center [108, 254] width 30 height 13
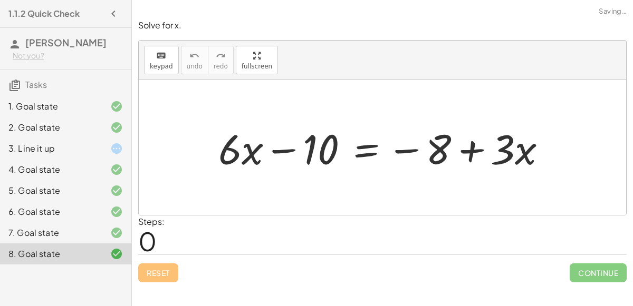
click at [287, 149] on div at bounding box center [386, 148] width 347 height 54
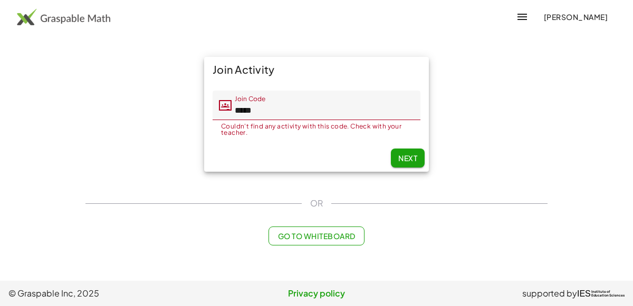
click at [396, 163] on button "Next" at bounding box center [408, 158] width 34 height 19
click at [543, 19] on span "[PERSON_NAME]" at bounding box center [575, 16] width 64 height 9
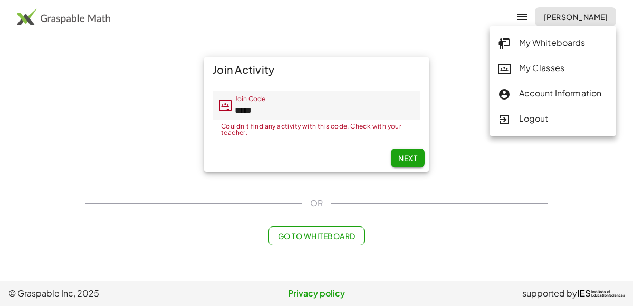
click at [511, 43] on div "My Whiteboards" at bounding box center [553, 43] width 110 height 14
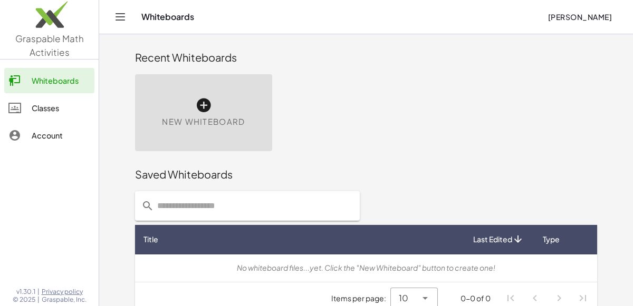
click at [25, 117] on link "Classes" at bounding box center [49, 107] width 90 height 25
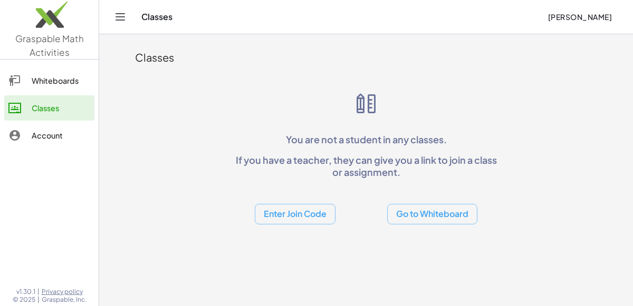
click at [62, 72] on link "Whiteboards" at bounding box center [49, 80] width 90 height 25
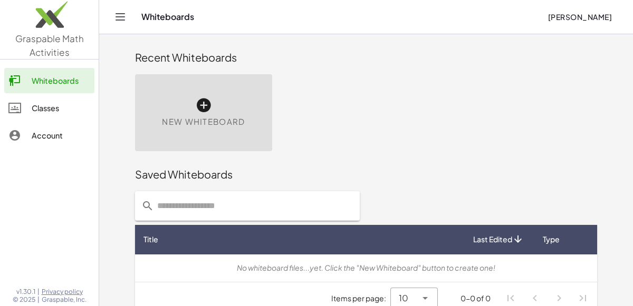
click at [61, 114] on link "Classes" at bounding box center [49, 107] width 90 height 25
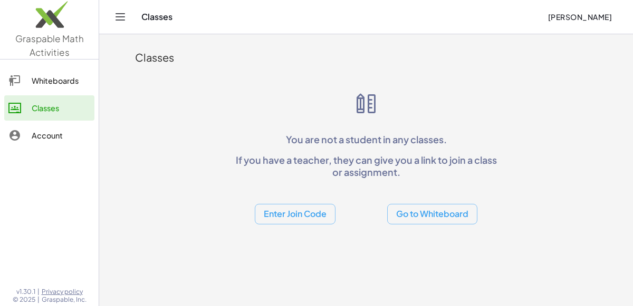
click at [60, 123] on link "Account" at bounding box center [49, 135] width 90 height 25
